Goal: Transaction & Acquisition: Purchase product/service

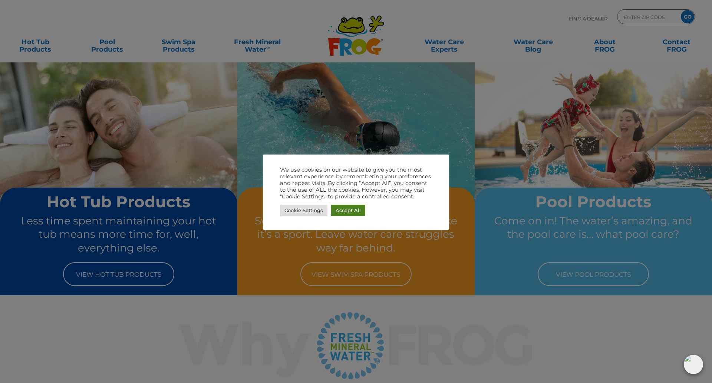
drag, startPoint x: 360, startPoint y: 209, endPoint x: 340, endPoint y: 210, distance: 20.8
click at [360, 209] on link "Accept All" at bounding box center [348, 210] width 34 height 12
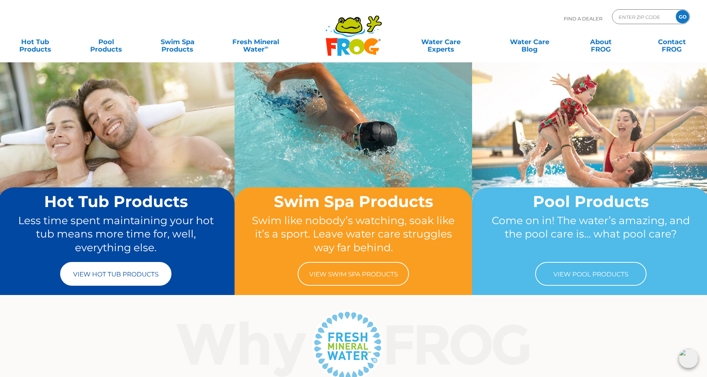
click at [104, 275] on link "View Hot Tub Products" at bounding box center [115, 274] width 111 height 24
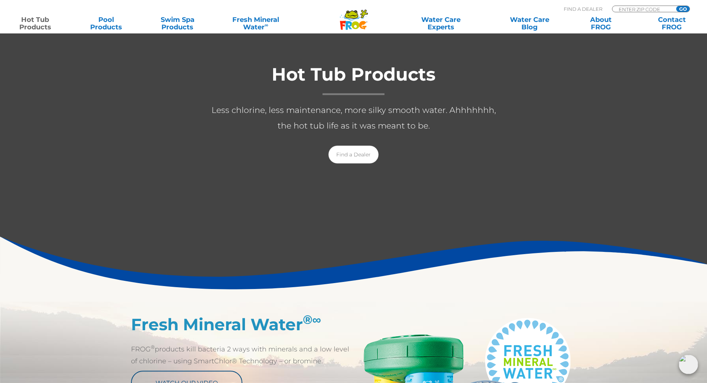
scroll to position [74, 0]
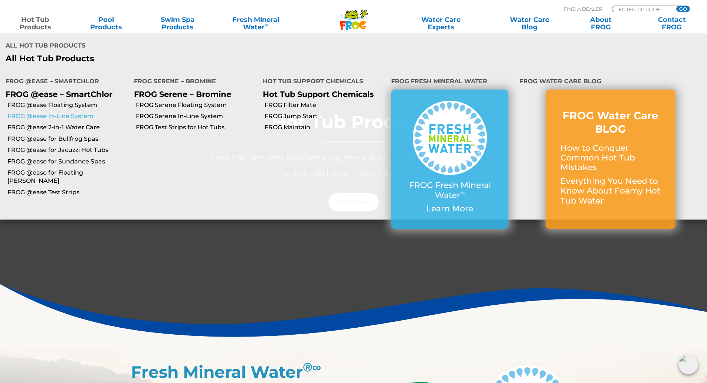
click at [26, 112] on link "FROG @ease In-Line System" at bounding box center [67, 116] width 121 height 8
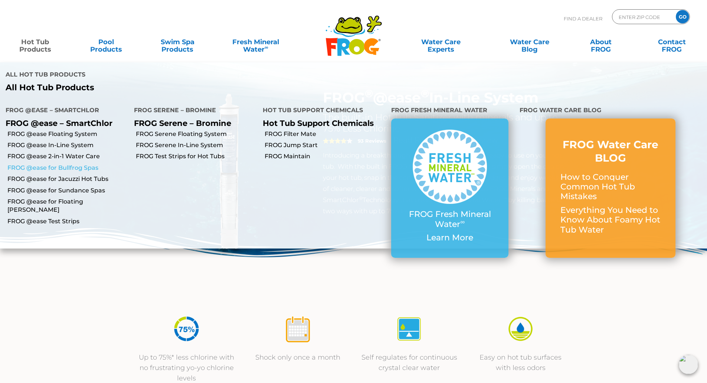
click at [38, 164] on link "FROG @ease for Bullfrog Spas" at bounding box center [67, 168] width 121 height 8
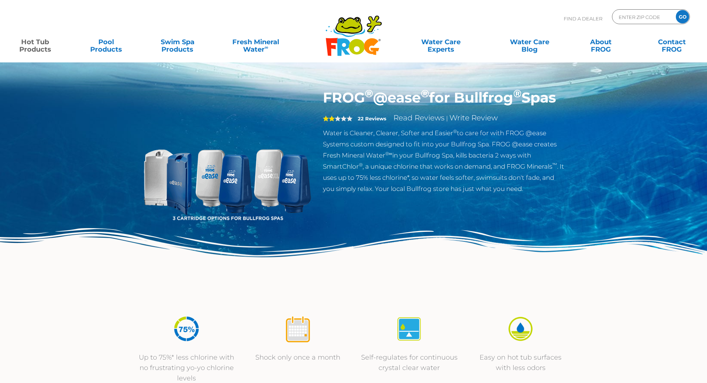
click at [38, 138] on div "FROG ® @ease ® for Bullfrog ® Spas 2 22 Reviews Read Reviews | Write Review Wat…" at bounding box center [353, 152] width 707 height 305
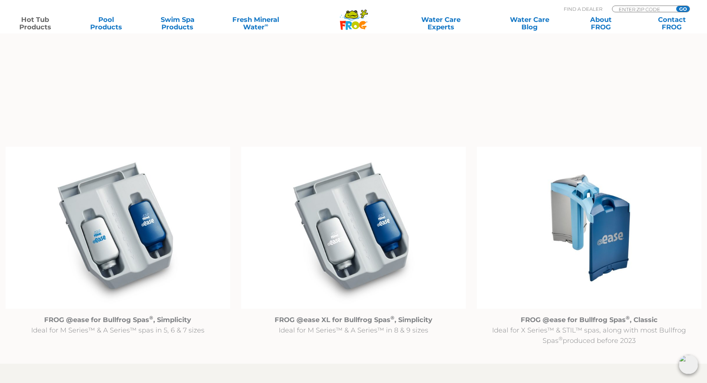
scroll to position [742, 0]
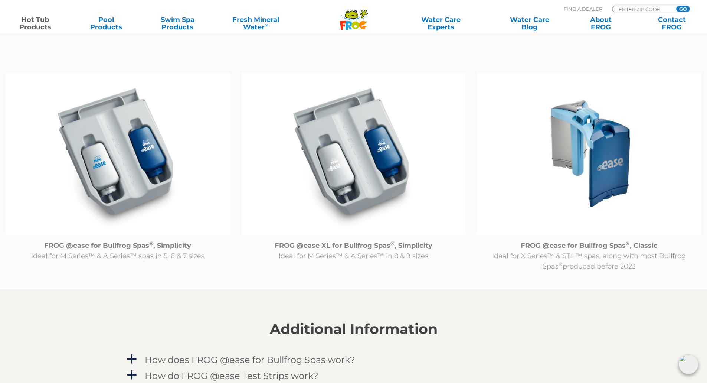
click at [592, 161] on img at bounding box center [589, 153] width 225 height 162
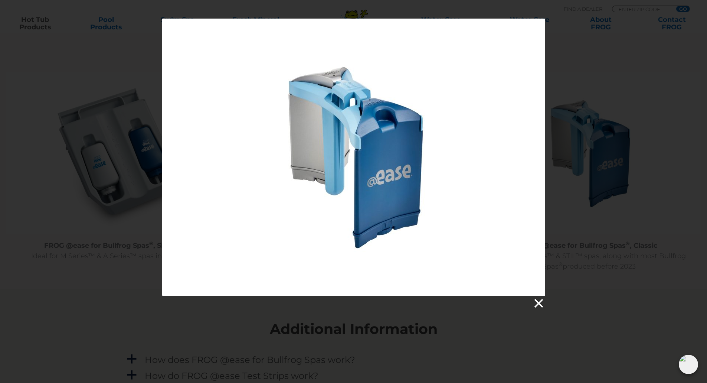
click at [542, 301] on link at bounding box center [538, 303] width 11 height 11
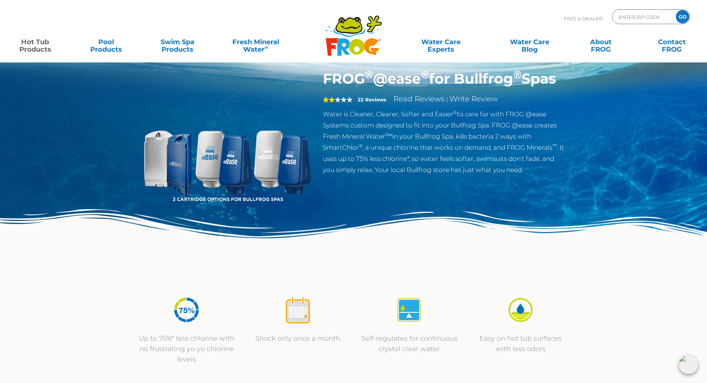
scroll to position [0, 0]
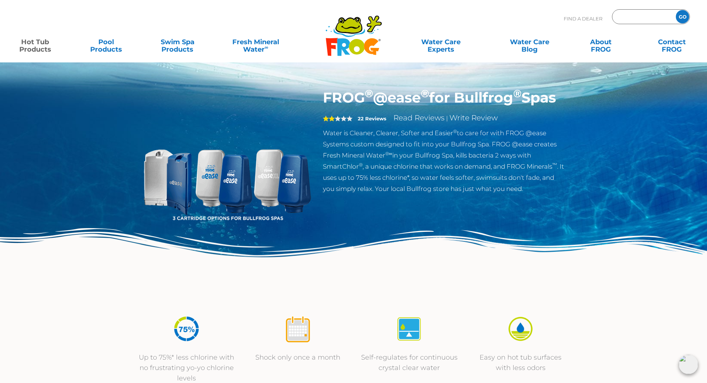
click at [637, 18] on input "Zip Code Form" at bounding box center [643, 17] width 50 height 11
type input "70065"
click at [682, 18] on input "GO" at bounding box center [682, 16] width 13 height 13
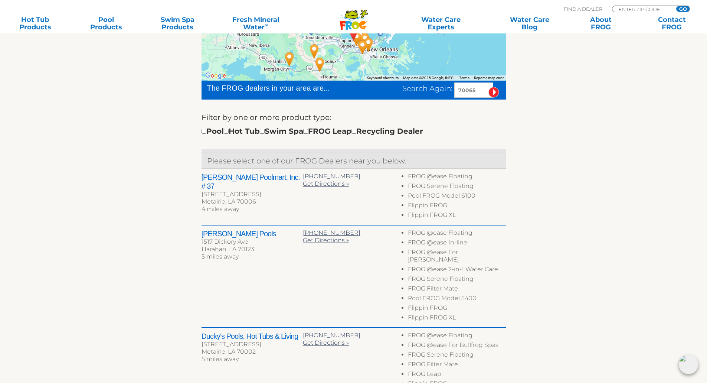
scroll to position [223, 0]
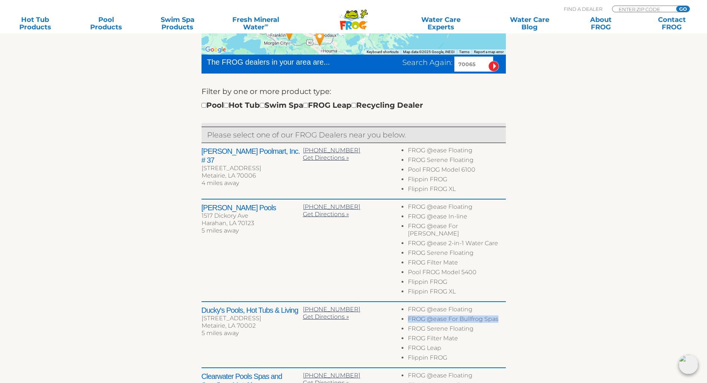
drag, startPoint x: 491, startPoint y: 312, endPoint x: 409, endPoint y: 312, distance: 82.4
click at [409, 315] on li "FROG @ease For Bullfrog Spas" at bounding box center [457, 320] width 98 height 10
copy li "FROG @ease For Bullfrog Spas"
